Goal: Information Seeking & Learning: Learn about a topic

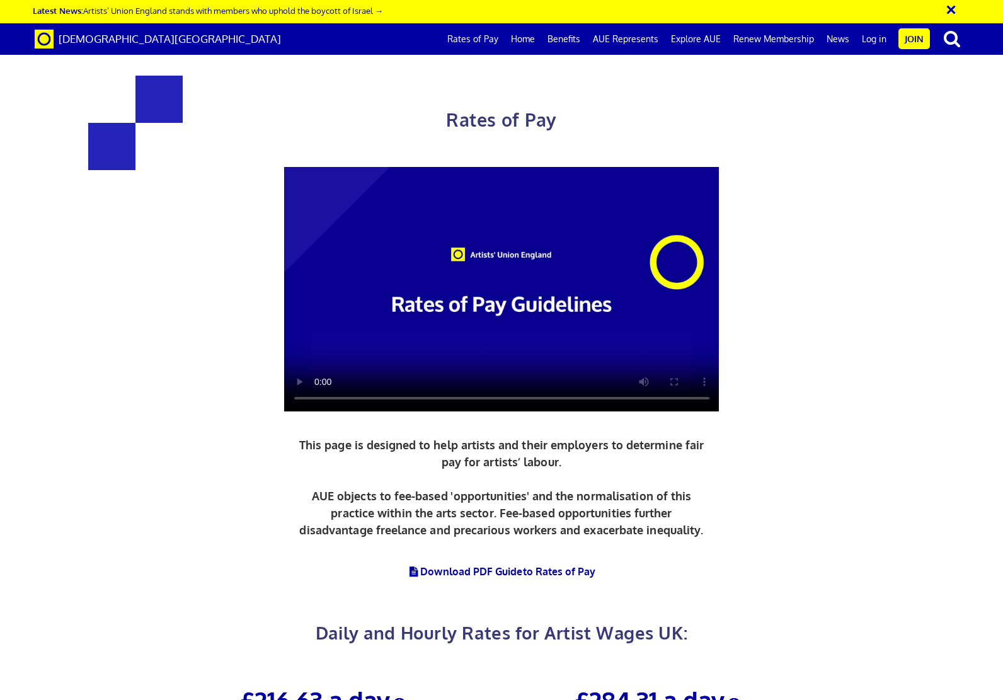
scroll to position [189, 0]
click at [494, 565] on link "Download PDF Guide to Rates of Pay" at bounding box center [501, 571] width 188 height 13
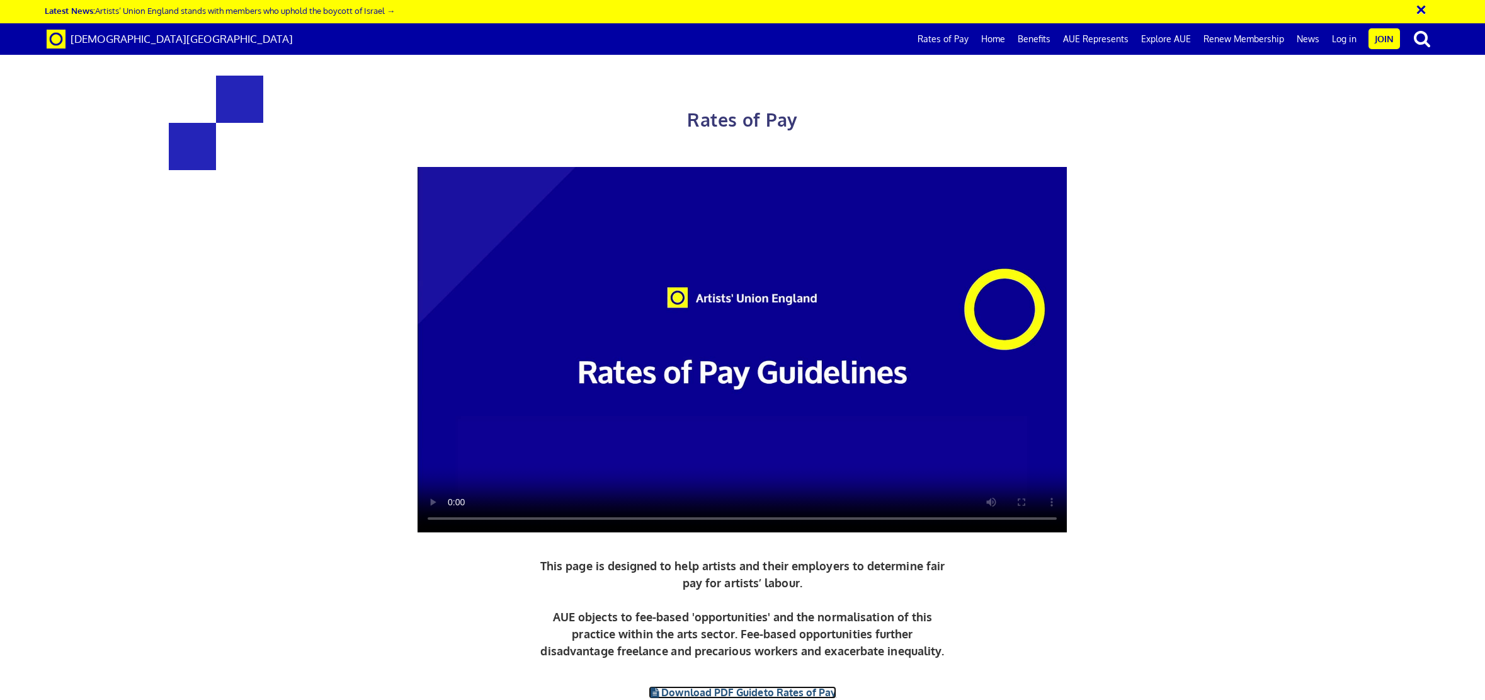
scroll to position [1741, 0]
drag, startPoint x: 998, startPoint y: 342, endPoint x: 1078, endPoint y: 341, distance: 79.4
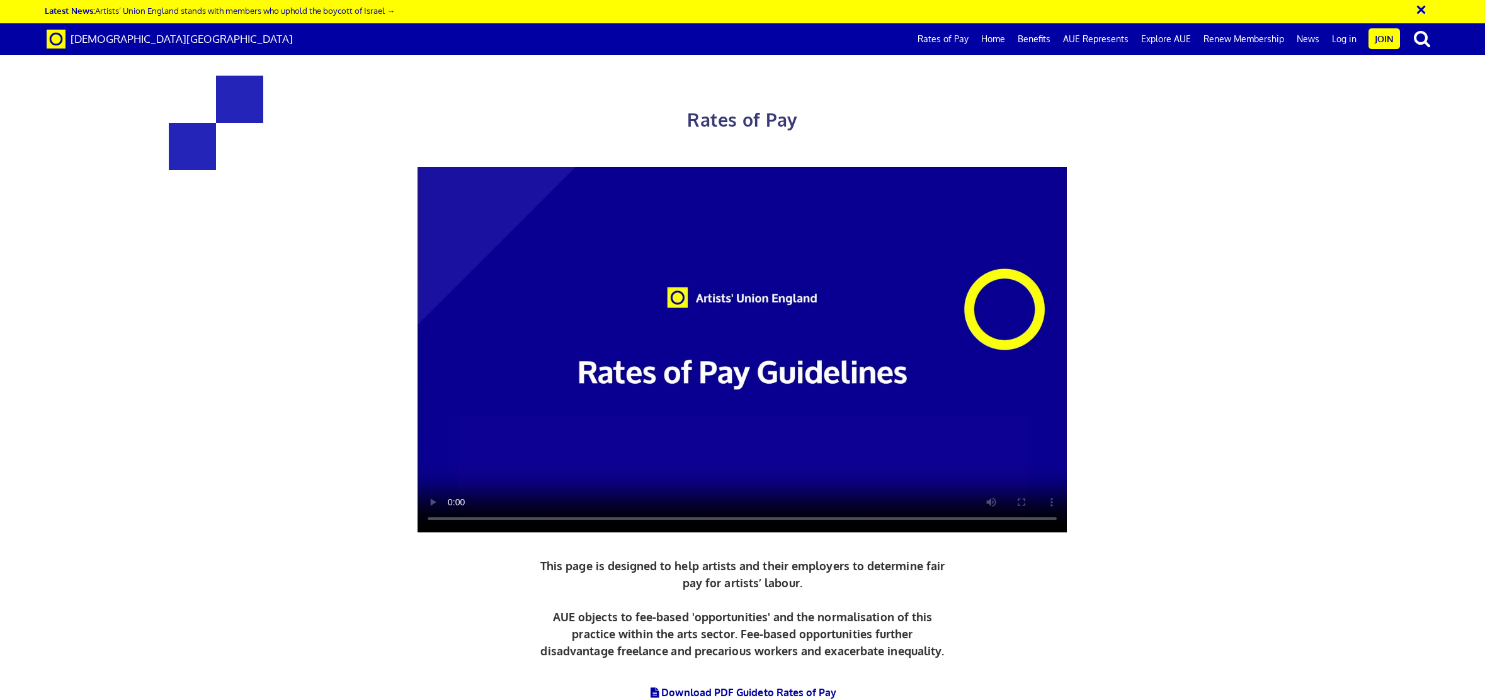
drag, startPoint x: 1013, startPoint y: 482, endPoint x: 1033, endPoint y: 482, distance: 20.2
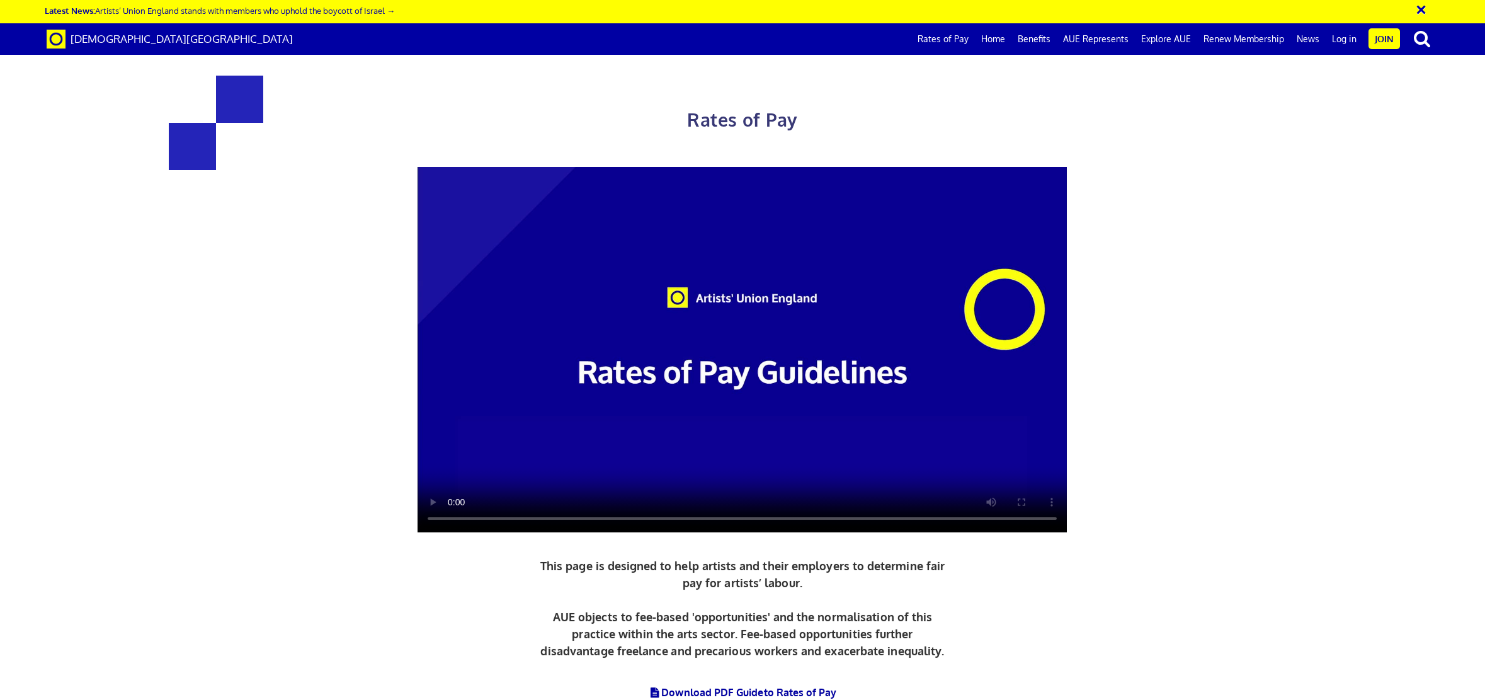
drag, startPoint x: 1005, startPoint y: 465, endPoint x: 1045, endPoint y: 467, distance: 41.0
copy span "£278.09"
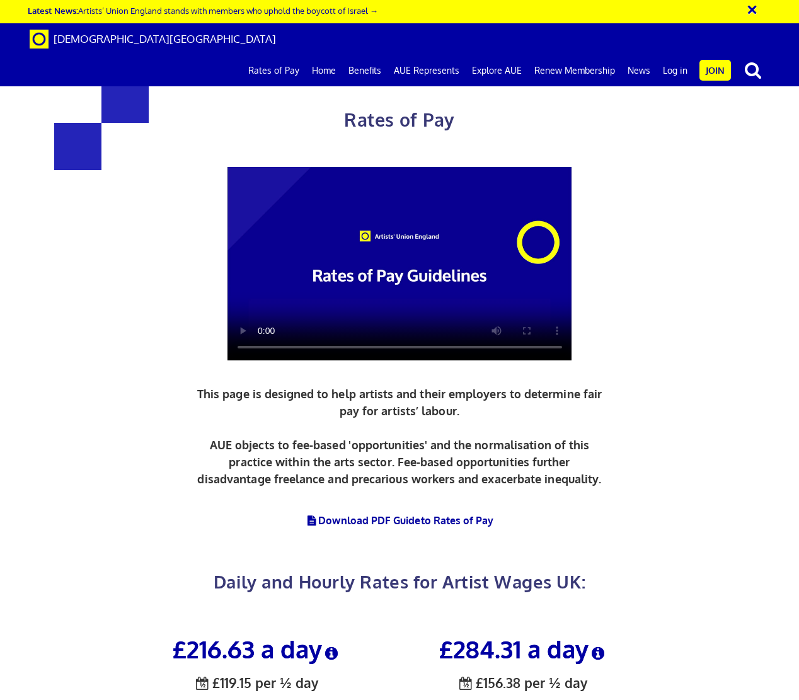
scroll to position [1968, 0]
drag, startPoint x: 528, startPoint y: 201, endPoint x: 559, endPoint y: 202, distance: 30.9
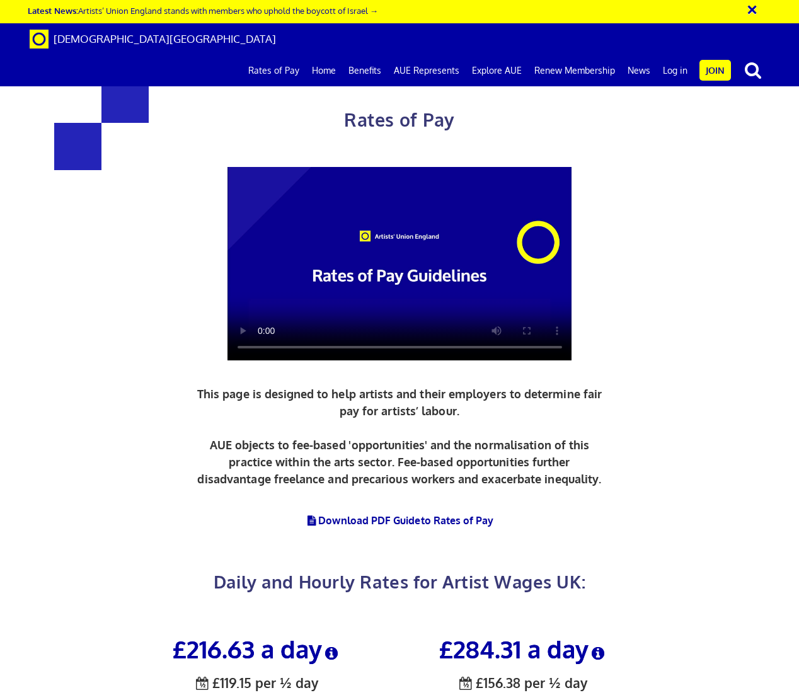
scroll to position [1653, 0]
